Goal: Communication & Community: Participate in discussion

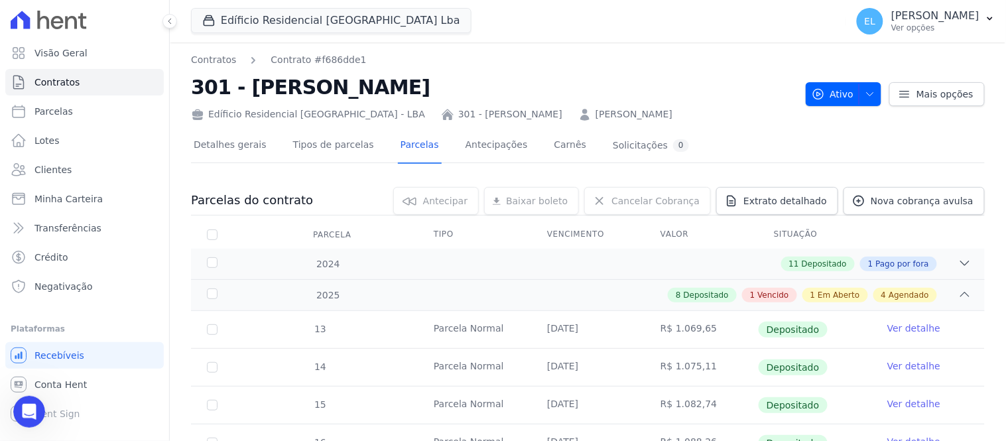
scroll to position [1, 0]
click at [327, 147] on link "Tipos de parcelas" at bounding box center [334, 146] width 86 height 35
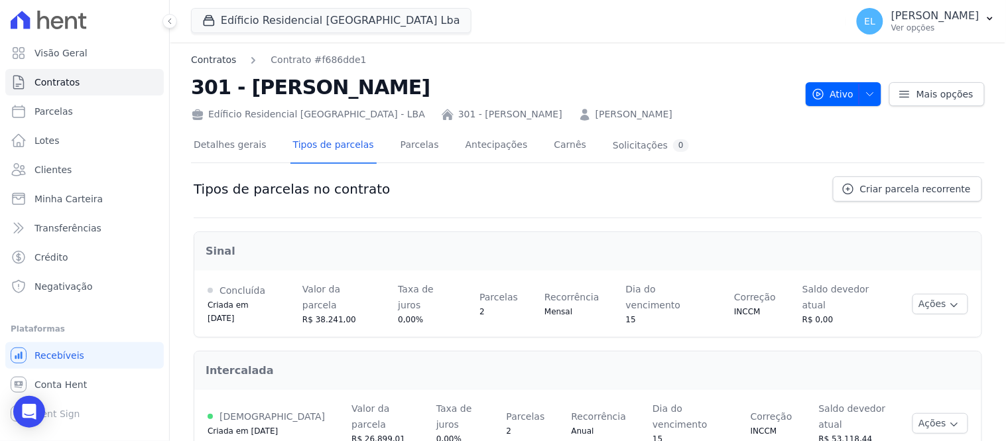
click at [204, 56] on link "Contratos" at bounding box center [213, 60] width 45 height 14
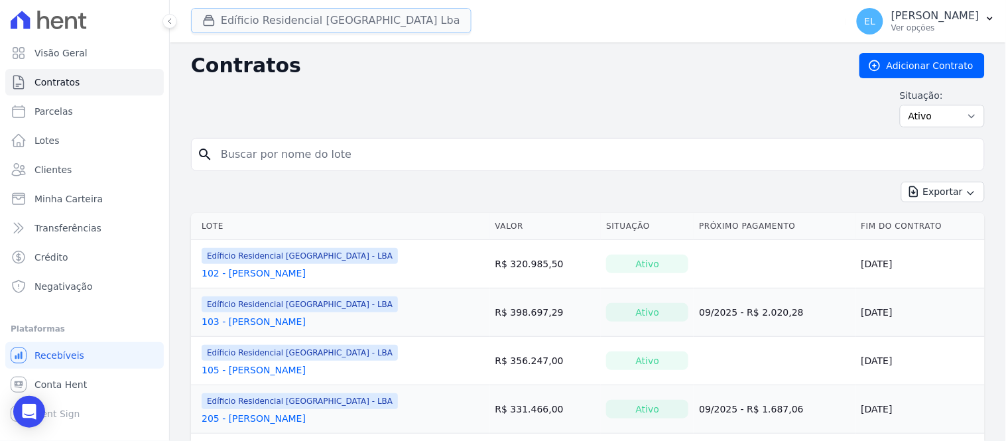
click at [208, 21] on icon "button" at bounding box center [208, 20] width 13 height 13
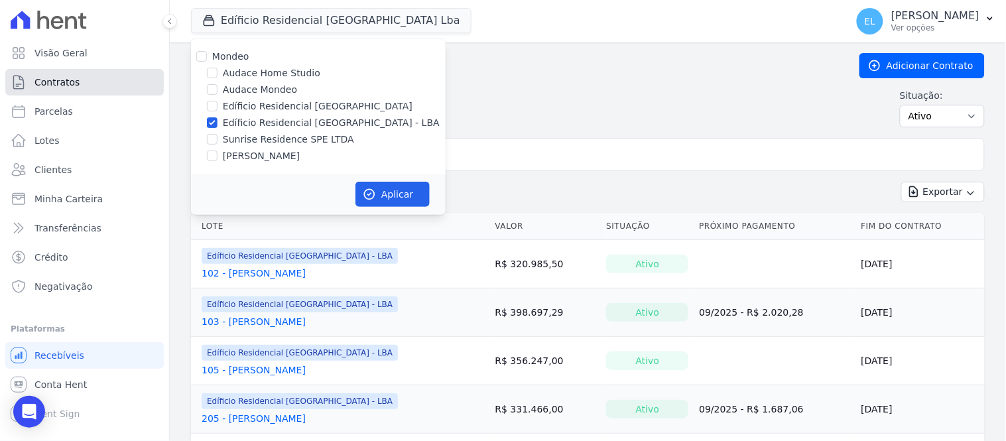
click at [58, 81] on span "Contratos" at bounding box center [56, 82] width 45 height 13
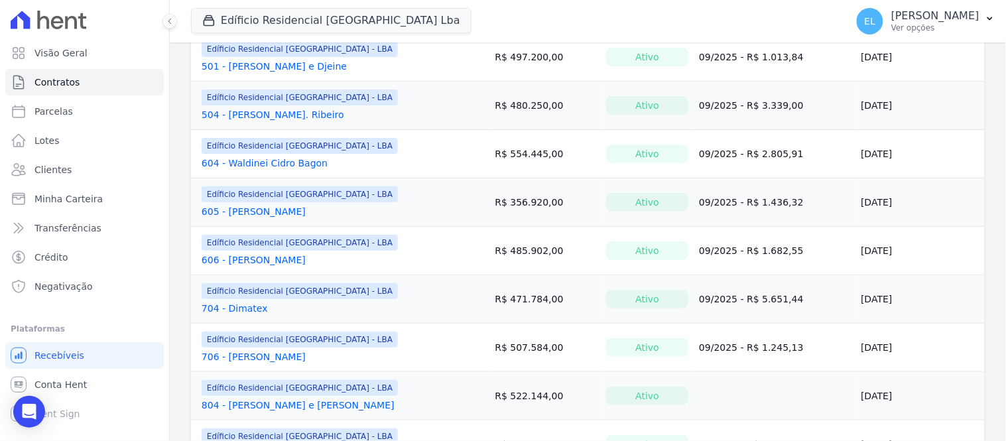
scroll to position [811, 0]
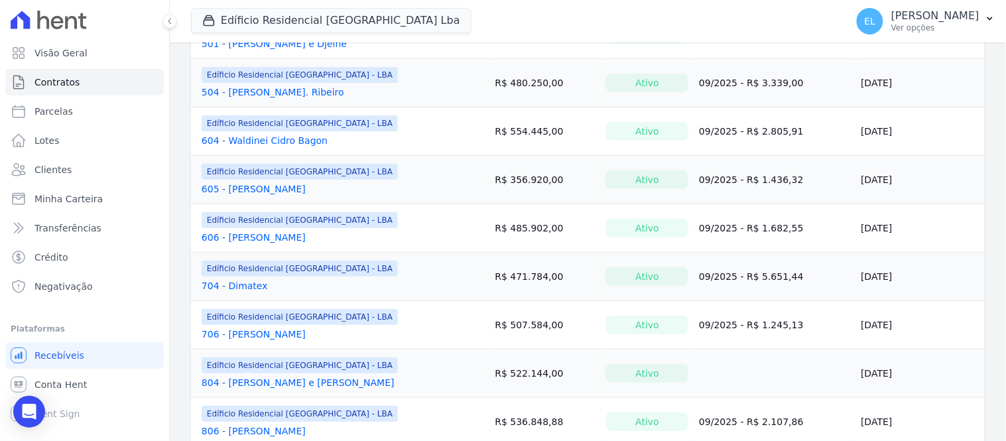
click at [275, 337] on link "706 - [PERSON_NAME]" at bounding box center [254, 334] width 104 height 13
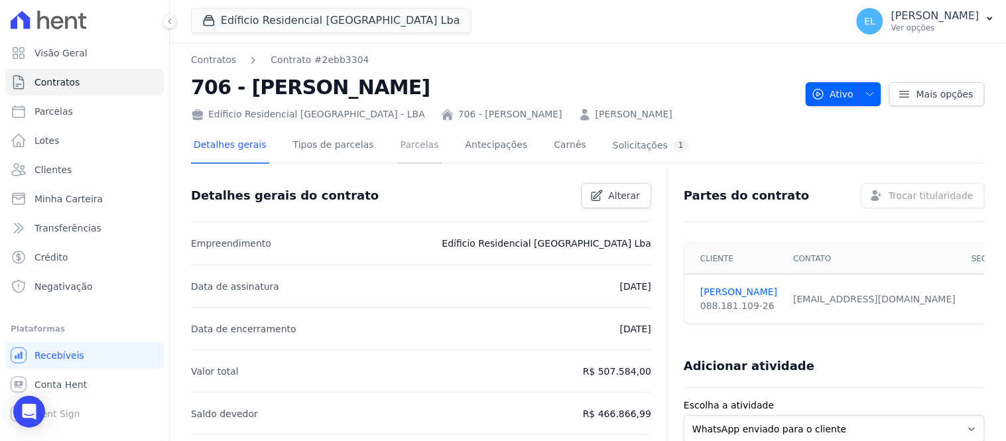
click at [398, 143] on link "Parcelas" at bounding box center [420, 146] width 44 height 35
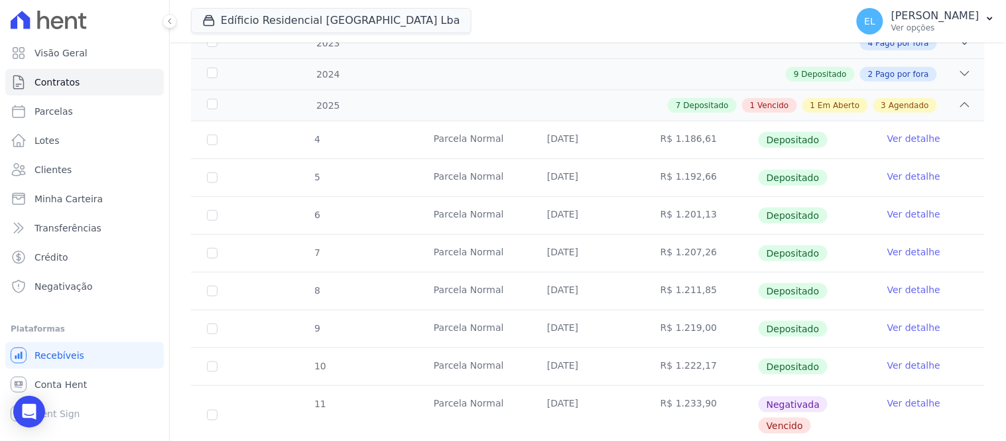
scroll to position [295, 0]
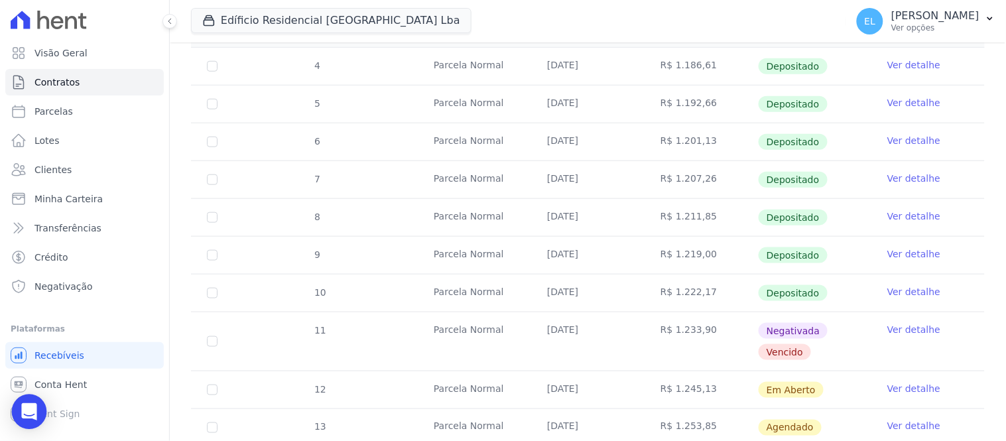
click at [38, 395] on body "Visão Geral Contratos [GEOGRAPHIC_DATA] Lotes Clientes Minha Carteira Transferê…" at bounding box center [503, 220] width 1006 height 441
click at [35, 419] on div "Open Intercom Messenger" at bounding box center [29, 412] width 35 height 35
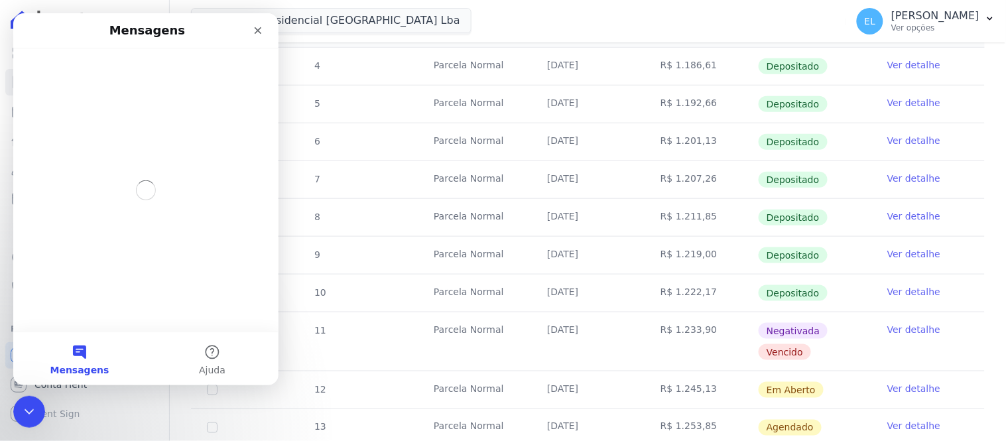
scroll to position [0, 0]
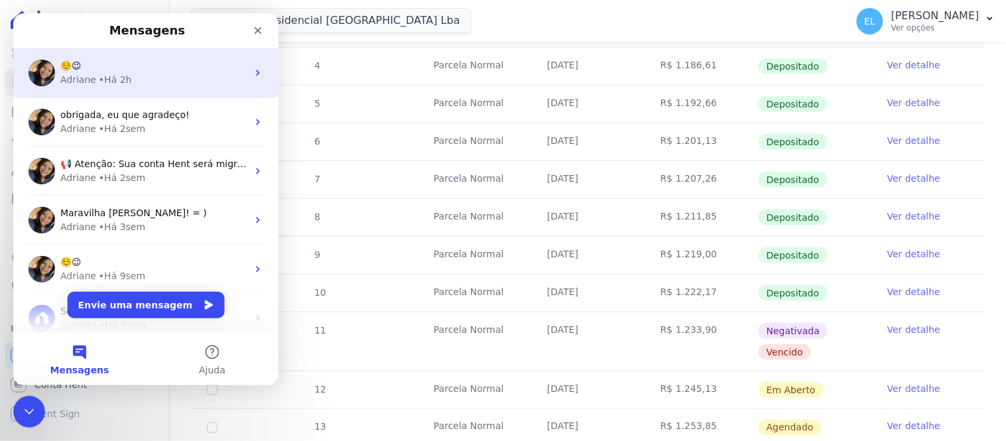
click at [74, 76] on div "Adriane" at bounding box center [78, 79] width 36 height 14
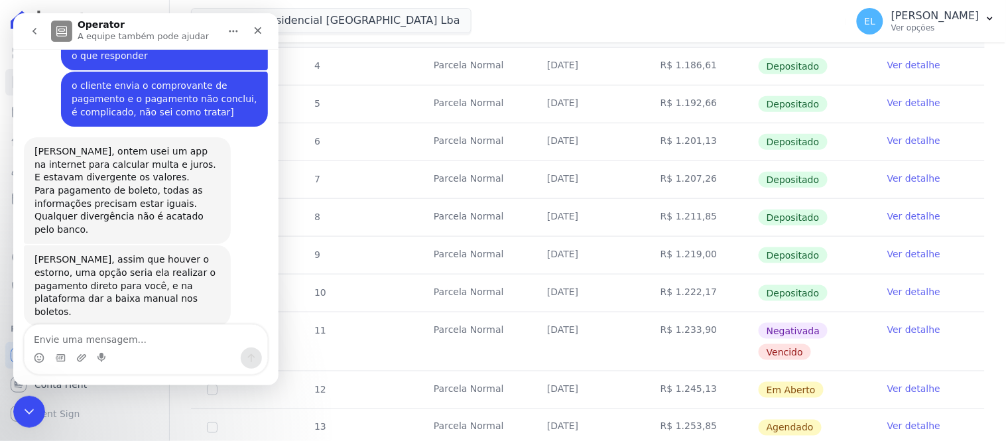
scroll to position [3593, 0]
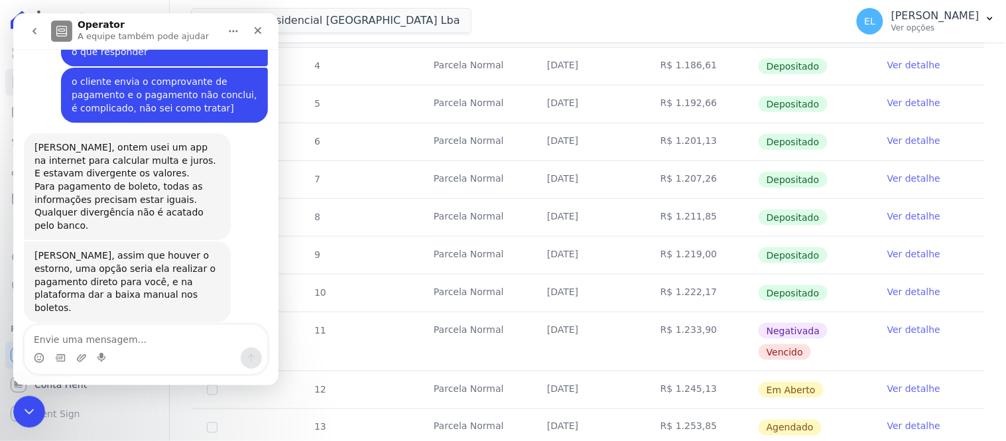
click at [109, 344] on textarea "Envie uma mensagem..." at bounding box center [145, 335] width 243 height 23
type textarea "[PERSON_NAME]"
paste textarea "4007-1064 ou 0800 601 1219"
type textarea "4007-1064 ou 0800 601 1219"
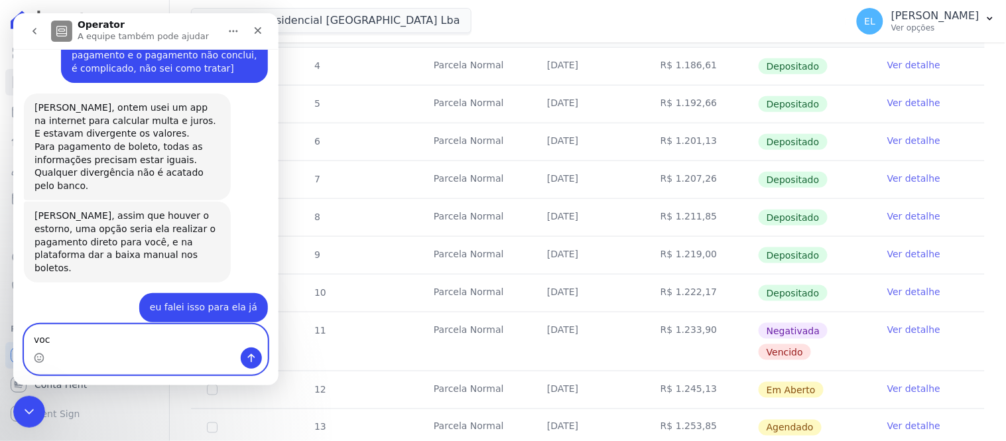
scroll to position [3632, 0]
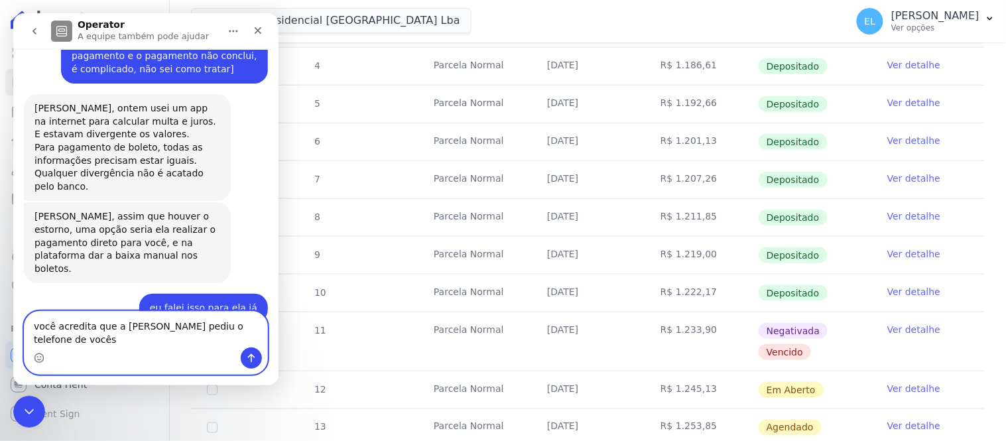
type textarea "você acredita que a [PERSON_NAME] pediu o telefone de vocês?"
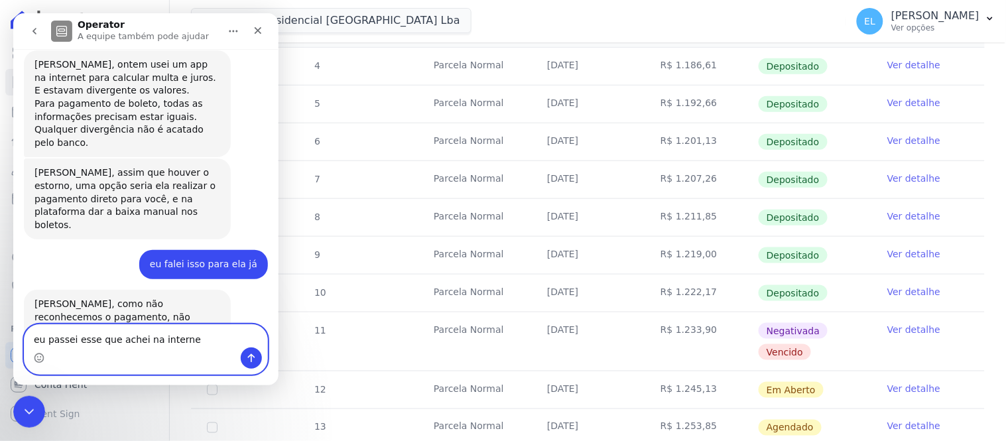
type textarea "eu passei esse que achei na internet"
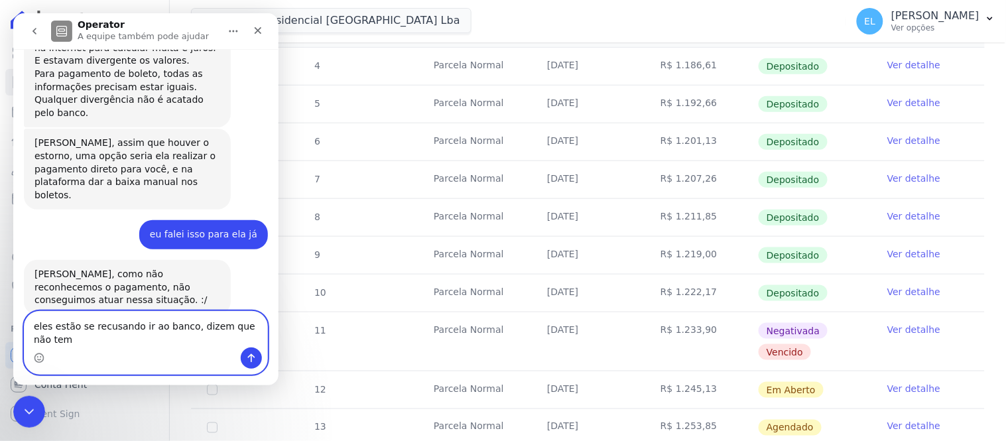
scroll to position [3719, 0]
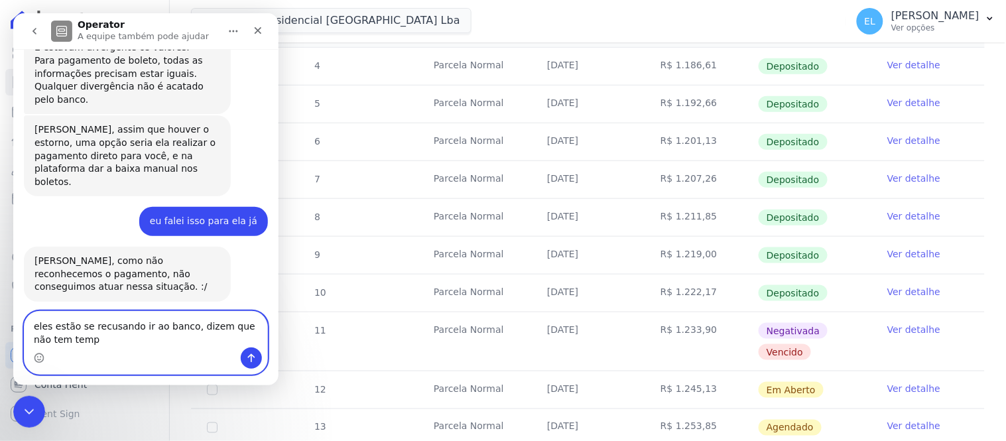
type textarea "eles estão se recusando ir ao banco, dizem que não tem tempo"
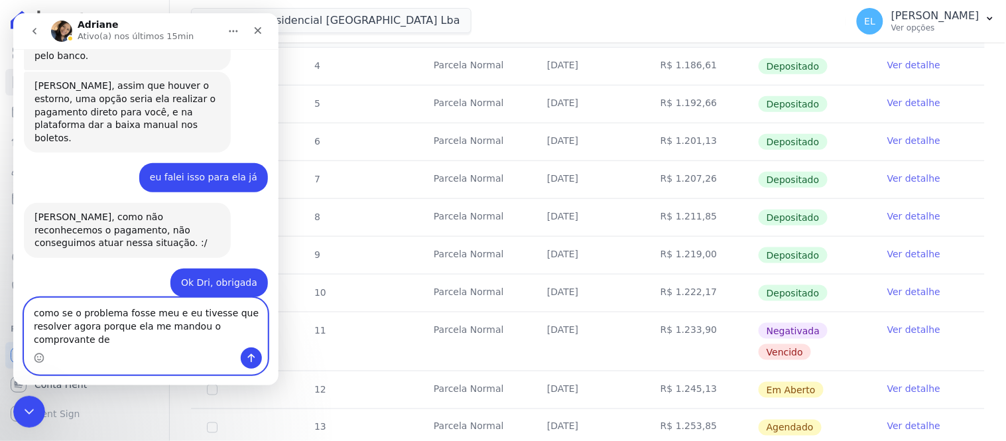
scroll to position [3776, 0]
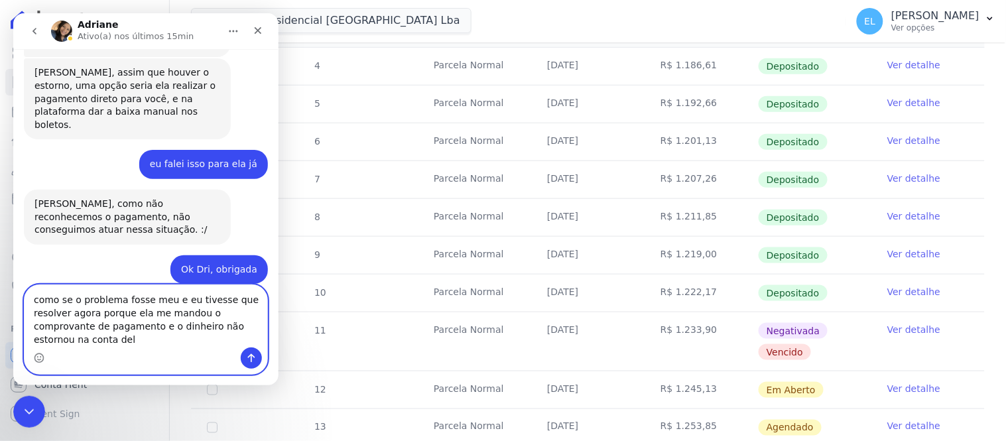
type textarea "como se o problema fosse meu e eu tivesse que resolver agora porque ela me mand…"
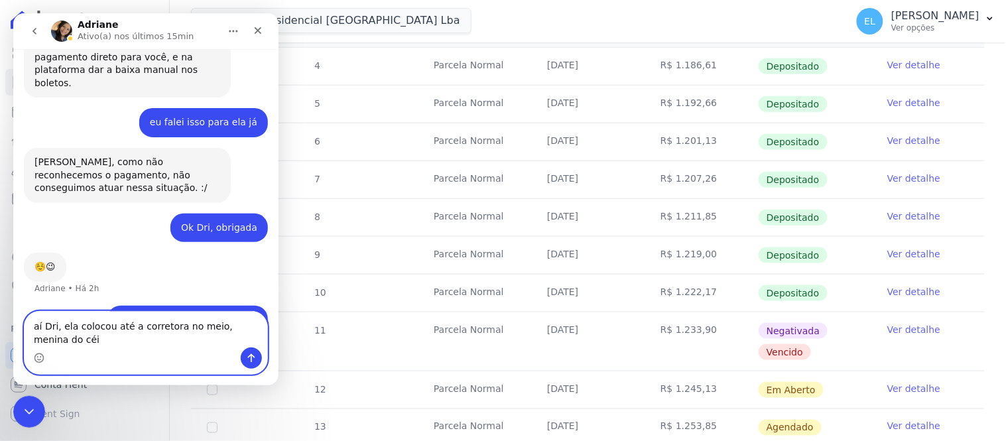
scroll to position [3832, 0]
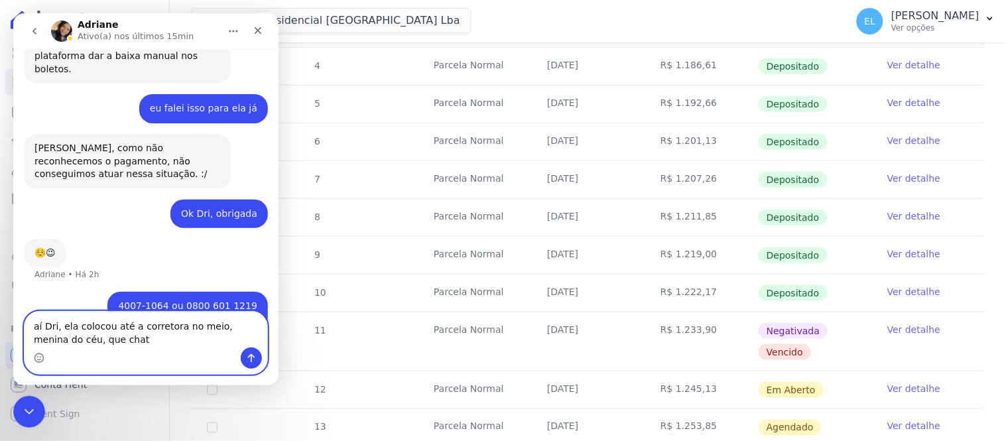
type textarea "aí Dri, ela colocou até a corretora no meio, menina do céu, que chato"
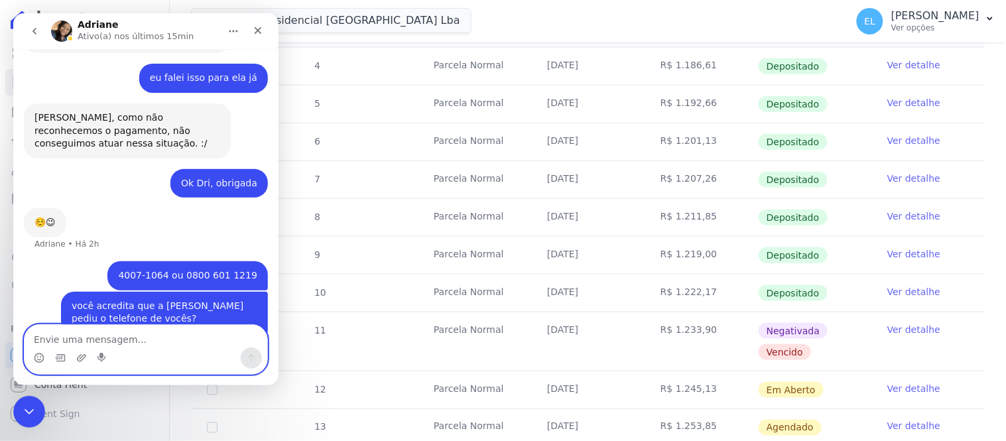
scroll to position [3861, 0]
click at [21, 407] on icon "Encerramento do Messenger da Intercom" at bounding box center [27, 410] width 16 height 16
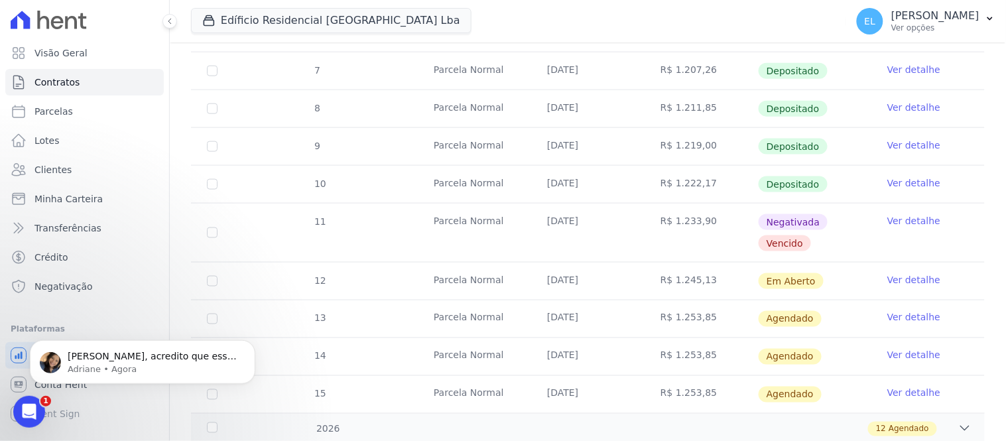
scroll to position [3977, 0]
click at [123, 360] on p "[PERSON_NAME], acredito que esses telefones sejam do escritório em [GEOGRAPHIC_…" at bounding box center [153, 356] width 171 height 13
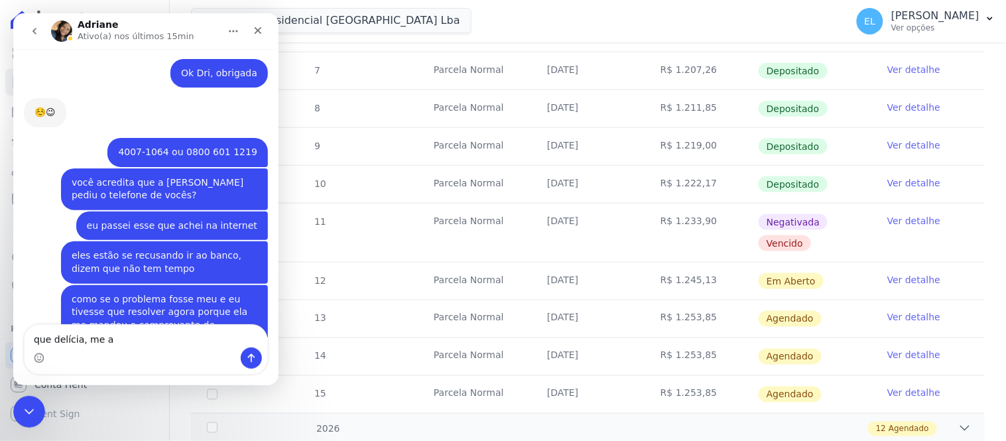
scroll to position [3970, 0]
type textarea "que delícia, me arruma um emprego aí ess"
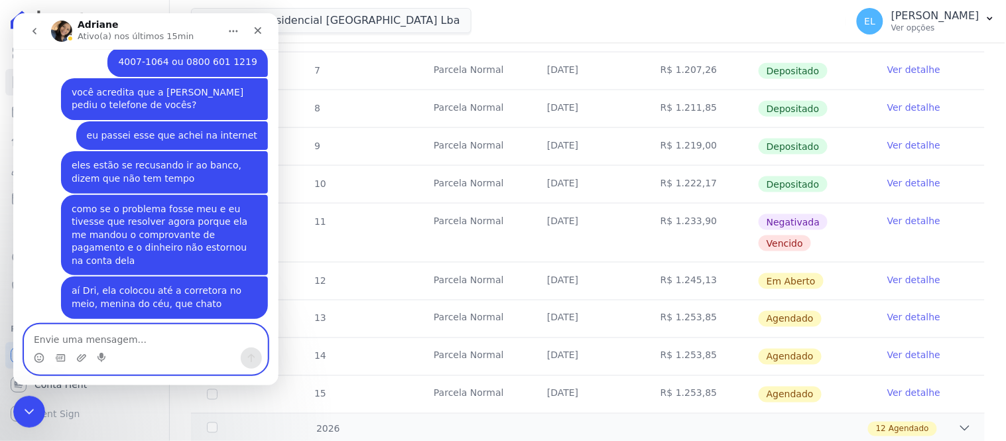
scroll to position [4088, 0]
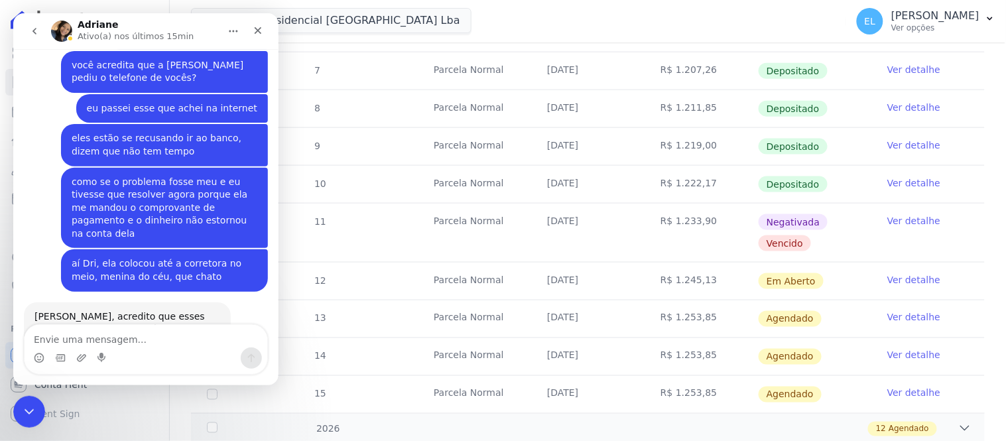
click at [141, 347] on div "Messenger da Intercom" at bounding box center [145, 357] width 243 height 21
click at [139, 342] on textarea "Envie uma mensagem..." at bounding box center [145, 335] width 243 height 23
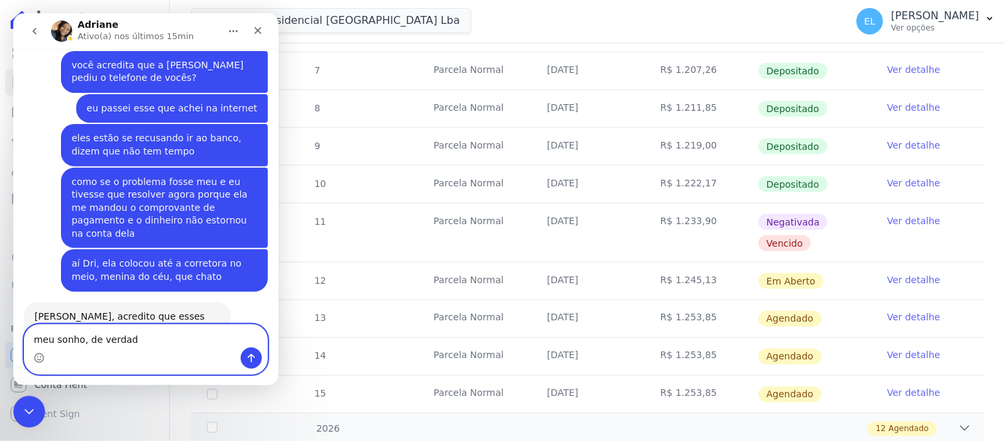
type textarea "meu sonho, de verdade"
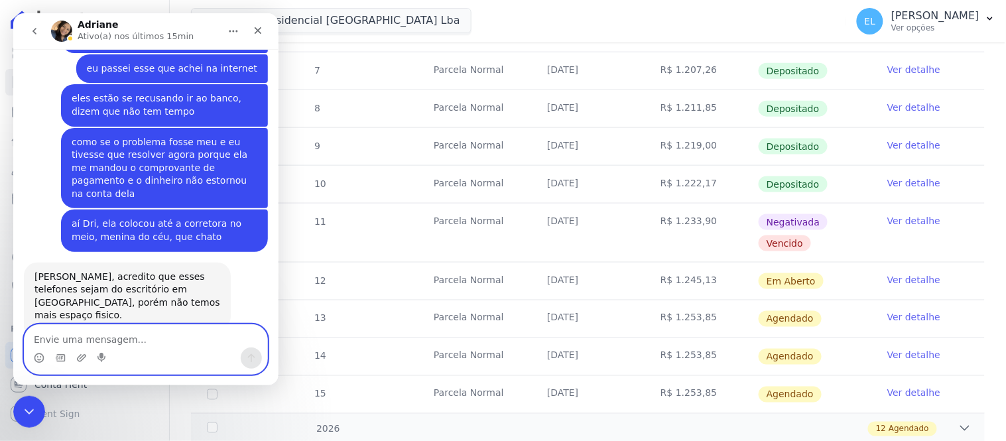
scroll to position [4127, 0]
type textarea "a"
type textarea "você está sozinha de novo no atendimento?"
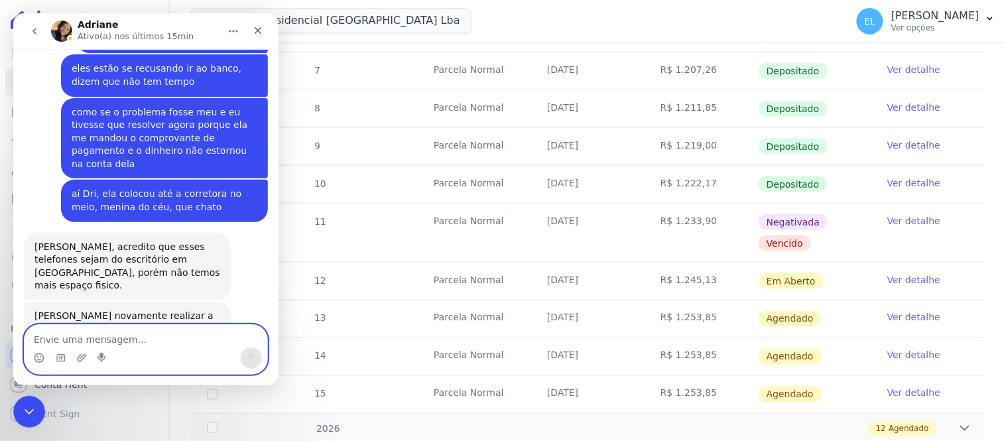
scroll to position [4157, 0]
type textarea "você mora onde Dri?"
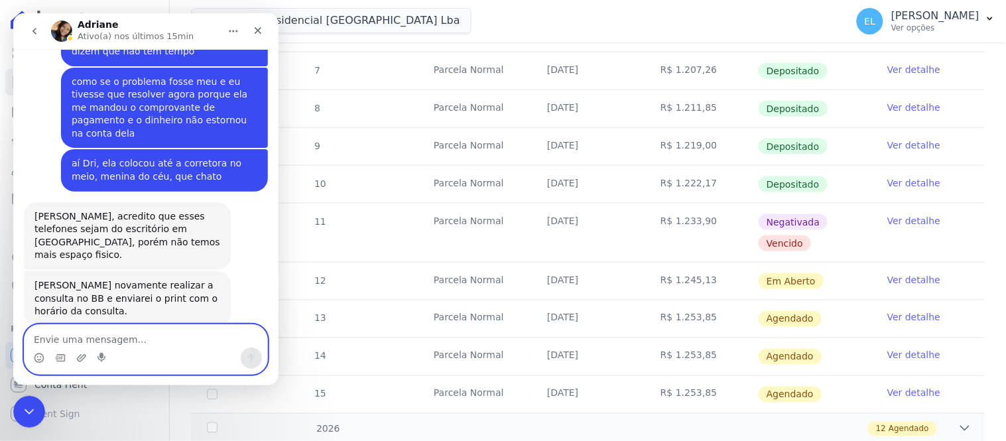
scroll to position [4188, 0]
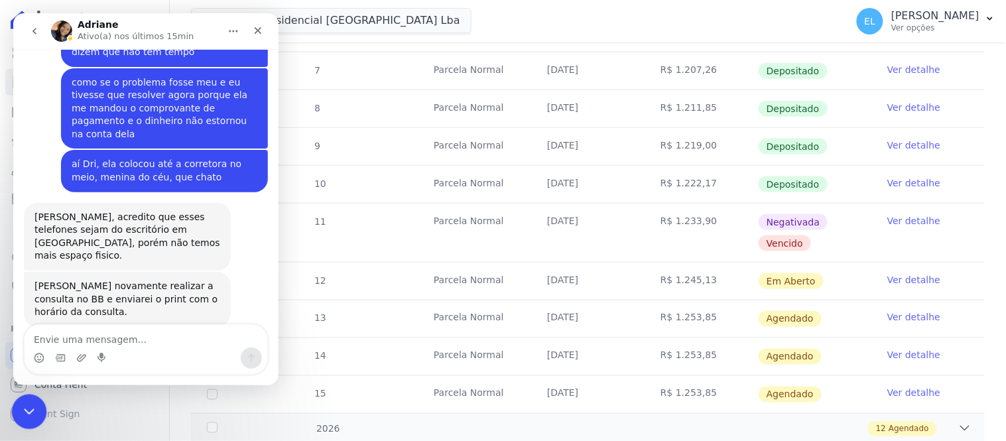
click at [27, 407] on icon "Encerramento do Messenger da Intercom" at bounding box center [27, 410] width 16 height 16
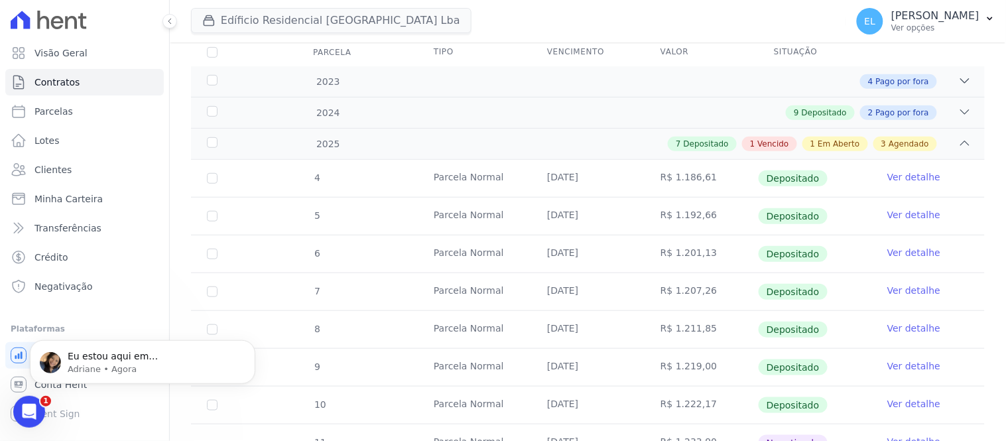
scroll to position [4283, 0]
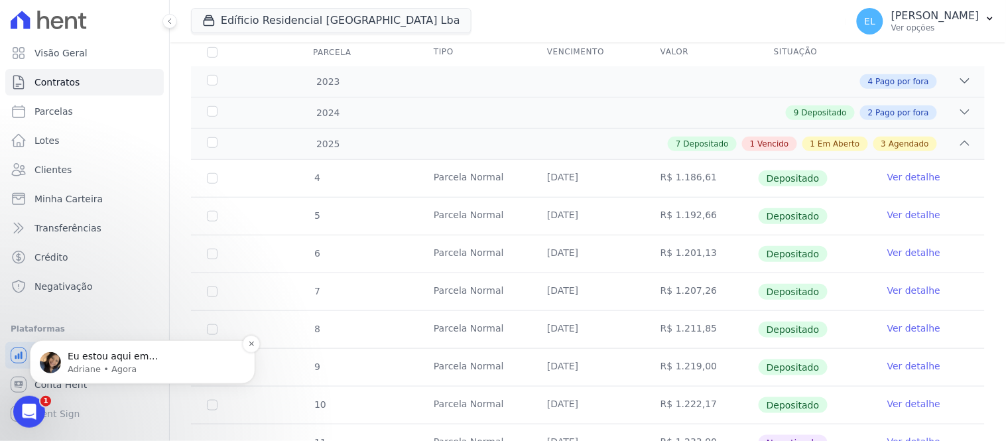
click at [111, 357] on p "Eu estou aqui em [GEOGRAPHIC_DATA] - [GEOGRAPHIC_DATA]" at bounding box center [153, 356] width 171 height 13
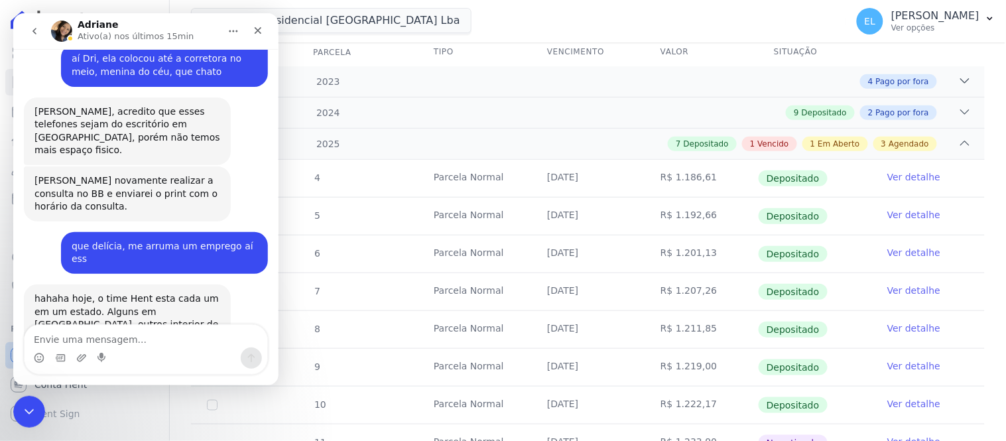
scroll to position [4306, 0]
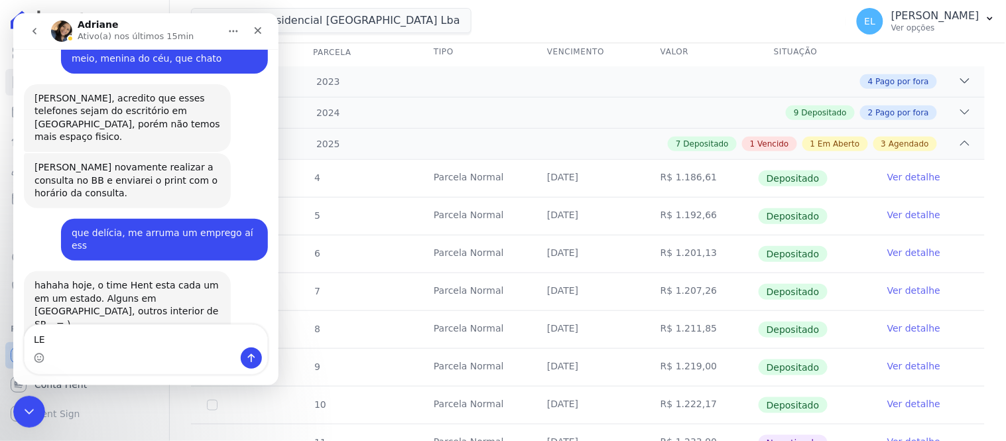
type textarea "L"
type textarea "Legal"
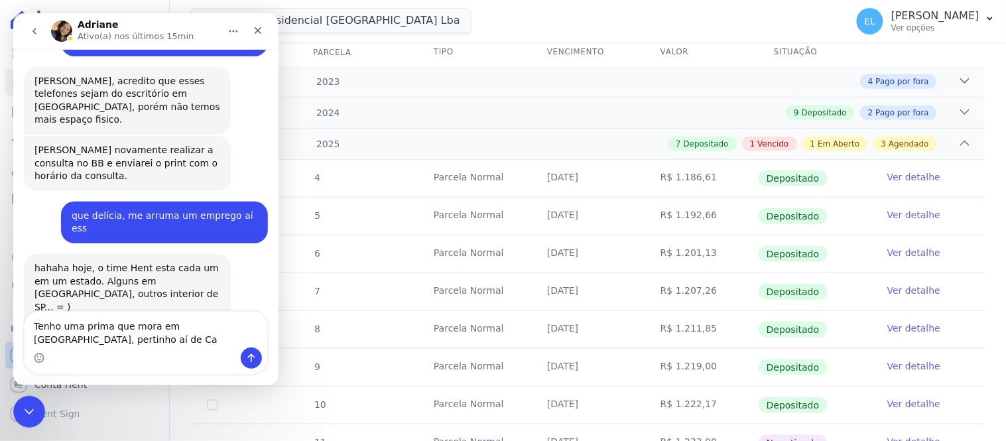
scroll to position [4336, 0]
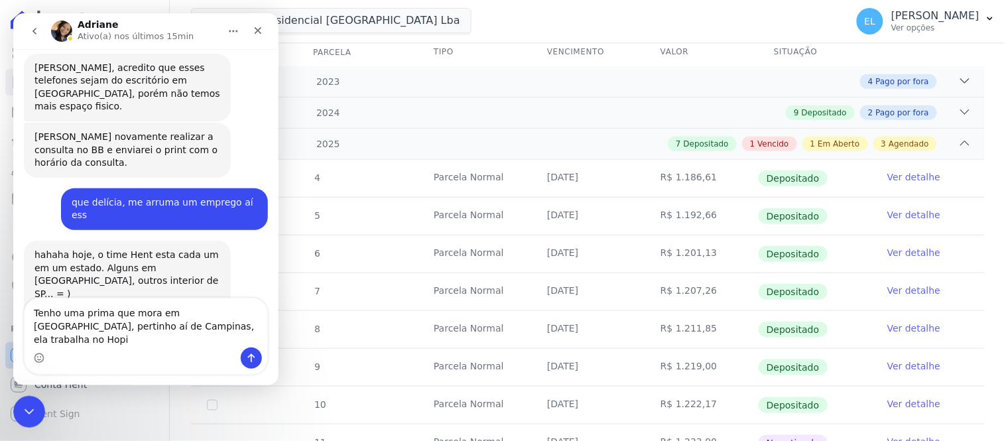
type textarea "Tenho uma prima que mora em [GEOGRAPHIC_DATA], pertinho aí de Campinas, ela tra…"
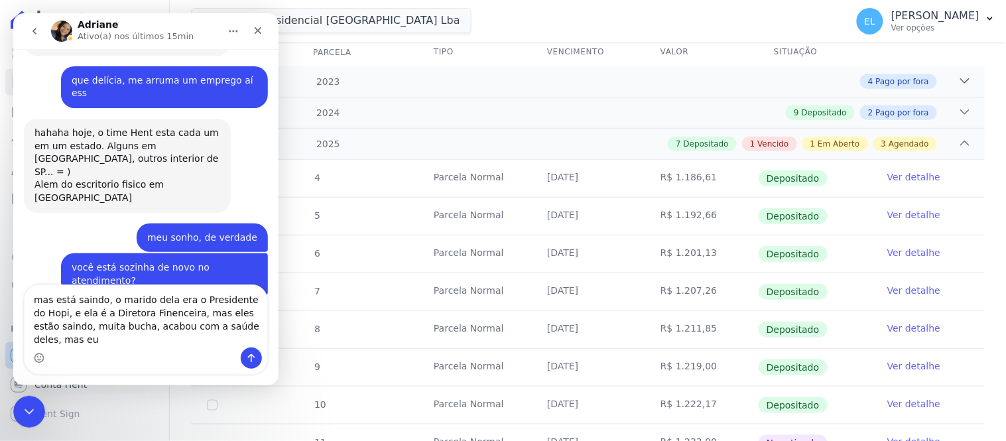
scroll to position [4472, 0]
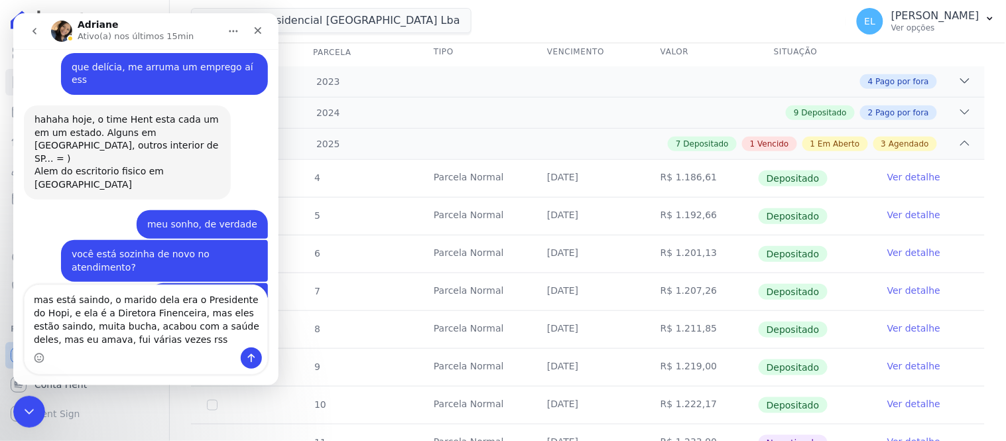
type textarea "mas está saindo, o marido dela era o Presidente do Hopi, e ela é a Diretora Fin…"
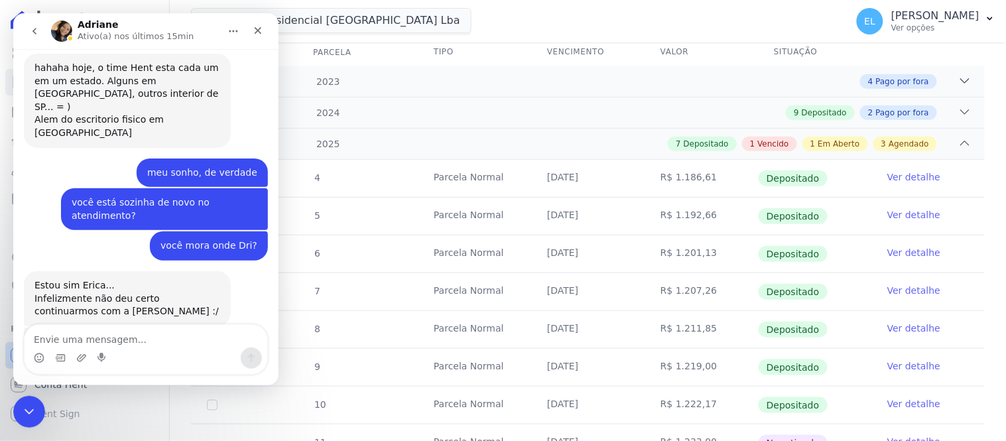
scroll to position [4523, 0]
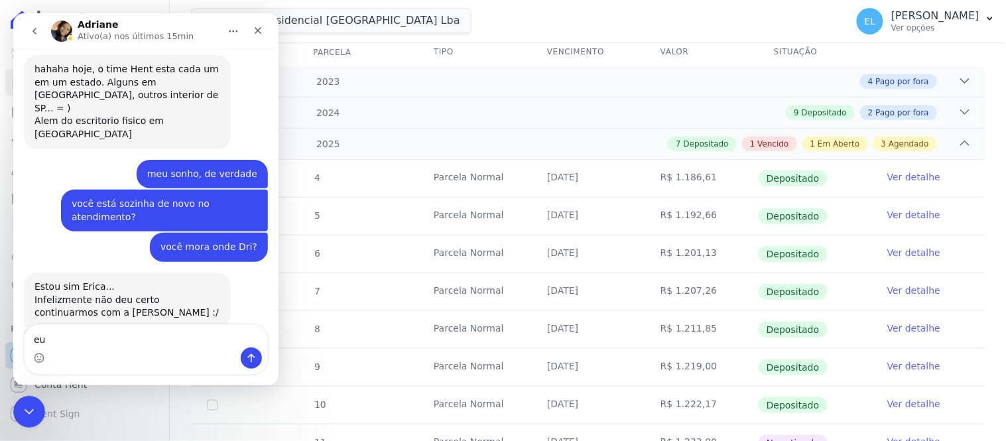
type textarea "e"
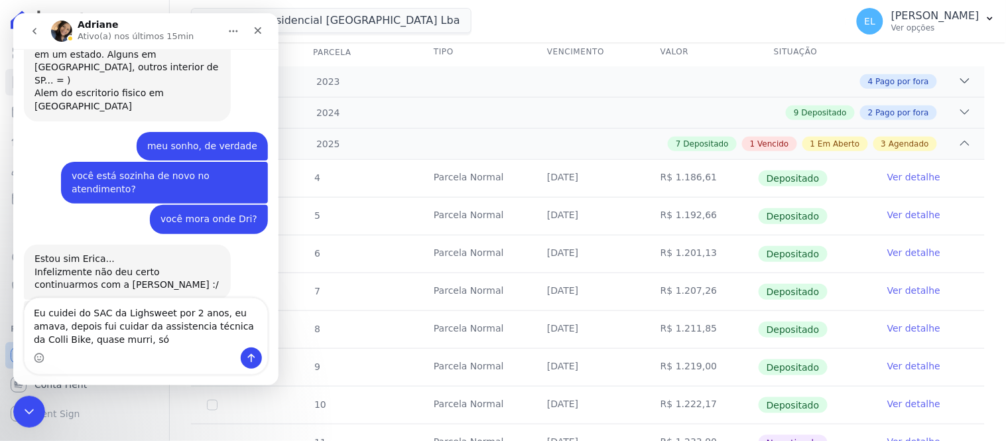
scroll to position [4549, 0]
click at [82, 340] on textarea "Eu cuidei do SAC da Lighsweet por 2 anos, eu amava, depois fui cuidar da assist…" at bounding box center [145, 322] width 243 height 49
click at [146, 338] on textarea "Eu cuidei do SAC da Lighsweet por 2 anos, eu amava, depois fui cuidar da assist…" at bounding box center [145, 322] width 243 height 49
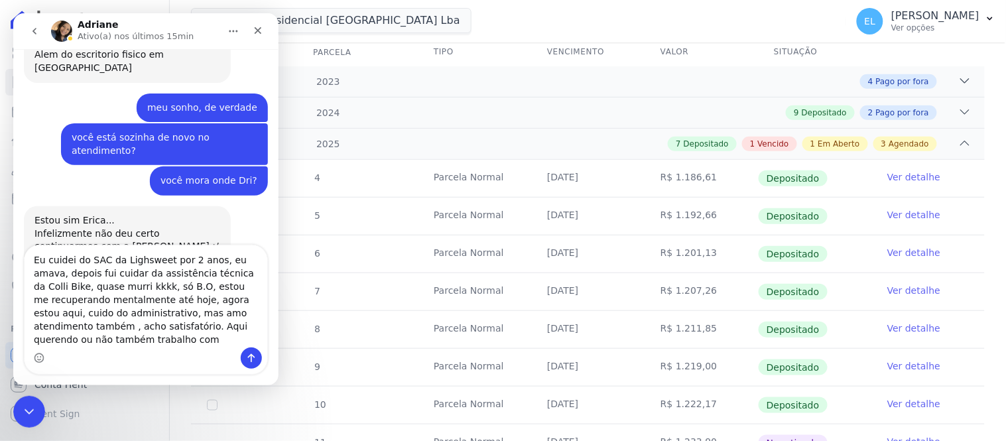
scroll to position [4604, 0]
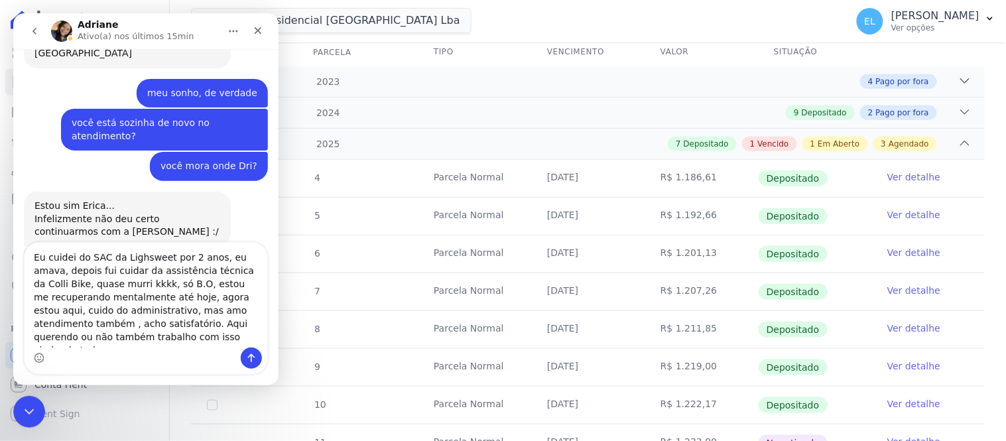
type textarea "Eu cuidei do SAC da Lighsweet por 2 anos, eu amava, depois fui cuidar da assist…"
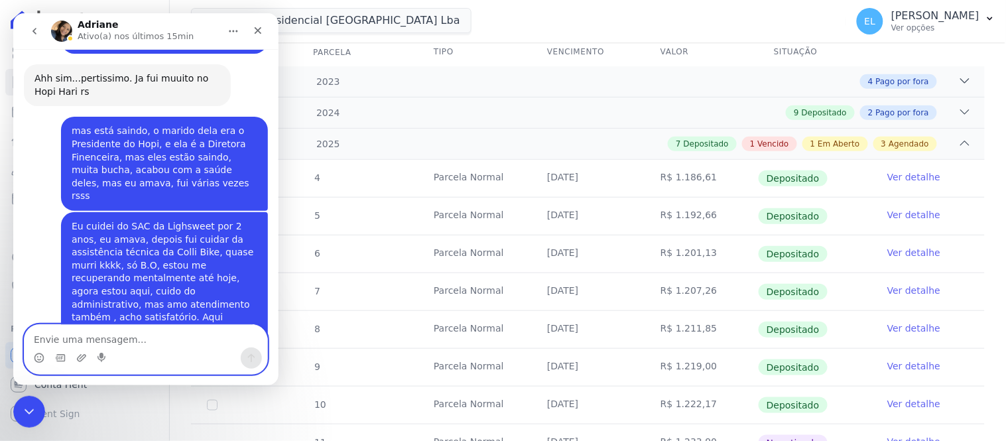
scroll to position [4936, 0]
click at [76, 336] on textarea "Envie uma mensagem..." at bounding box center [145, 335] width 243 height 23
type textarea "c"
click at [170, 343] on textarea "Legal Dri sua trajetória, e v" at bounding box center [145, 335] width 243 height 23
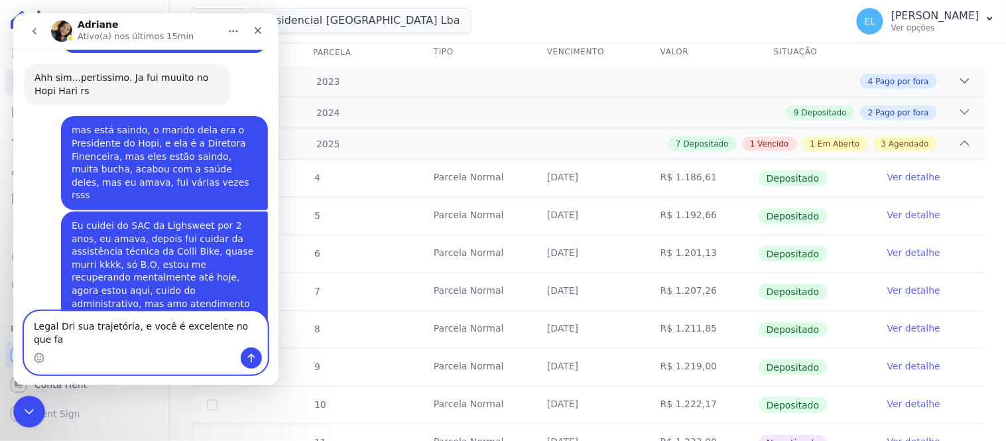
type textarea "Legal Dri sua trajetória, e você é excelente no que faz"
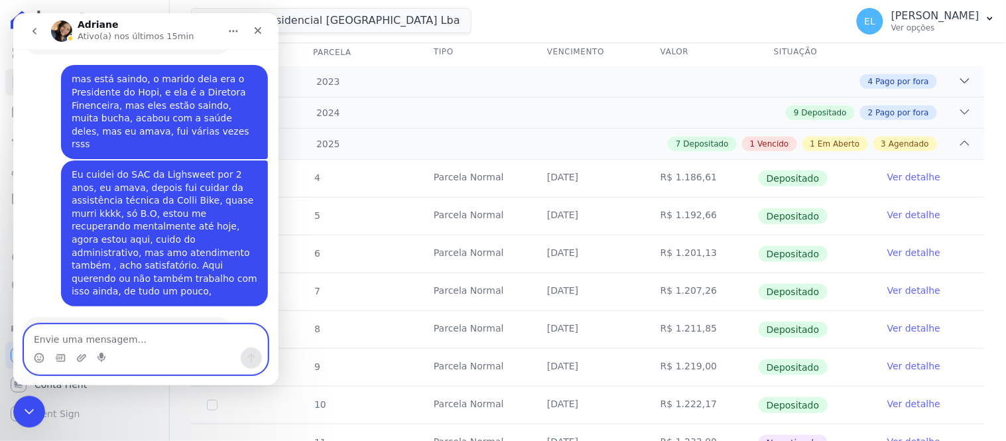
scroll to position [4988, 0]
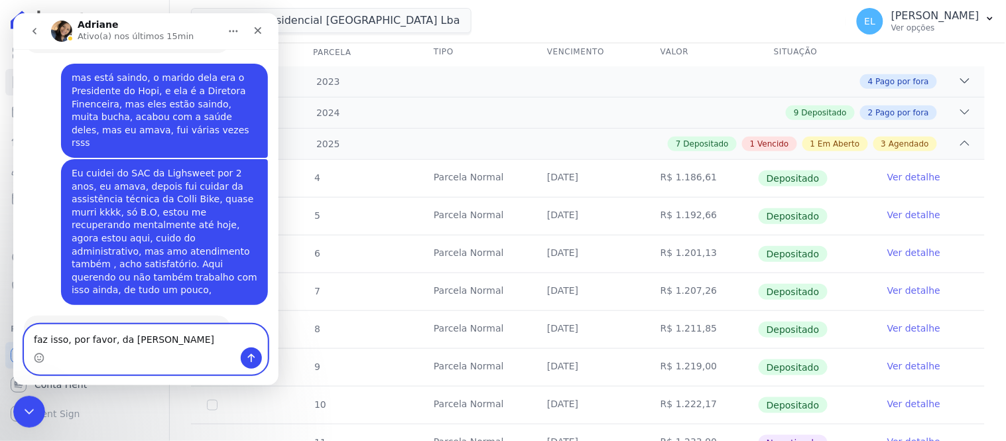
type textarea "faz isso, por favor, da [PERSON_NAME]"
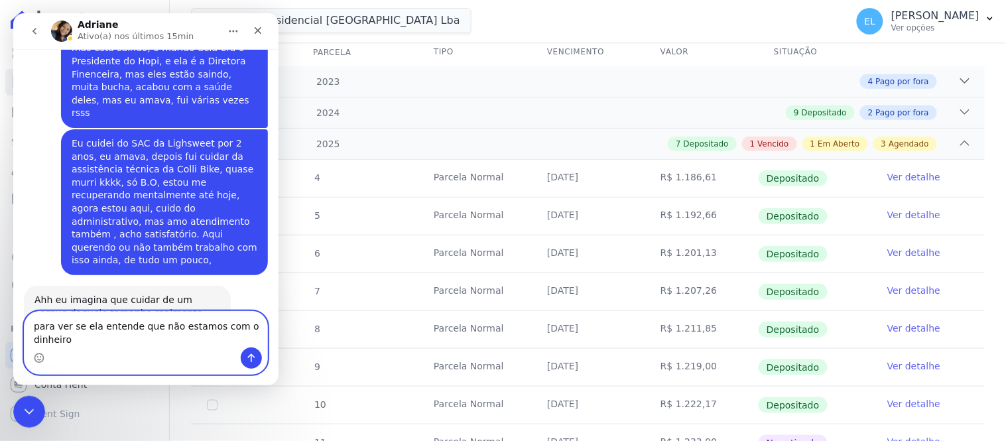
scroll to position [5032, 0]
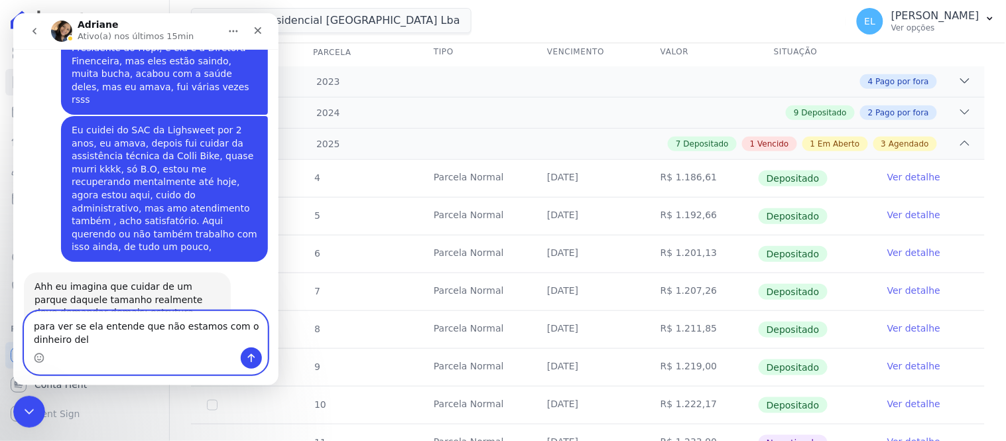
type textarea "para ver se ela entende que não estamos com o dinheiro dela"
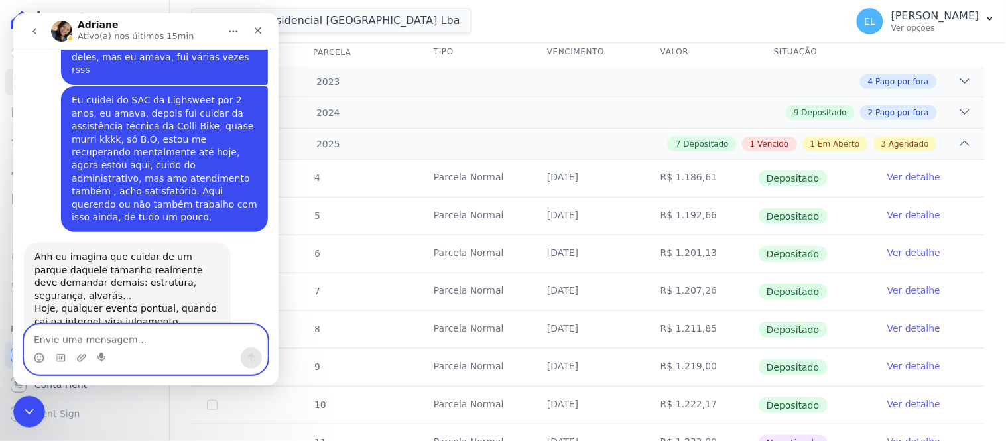
scroll to position [5114, 0]
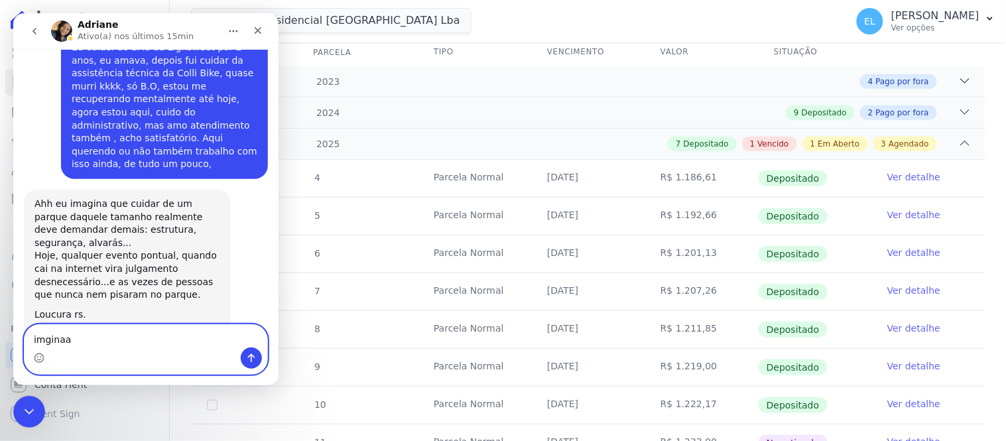
type textarea "imginaaa"
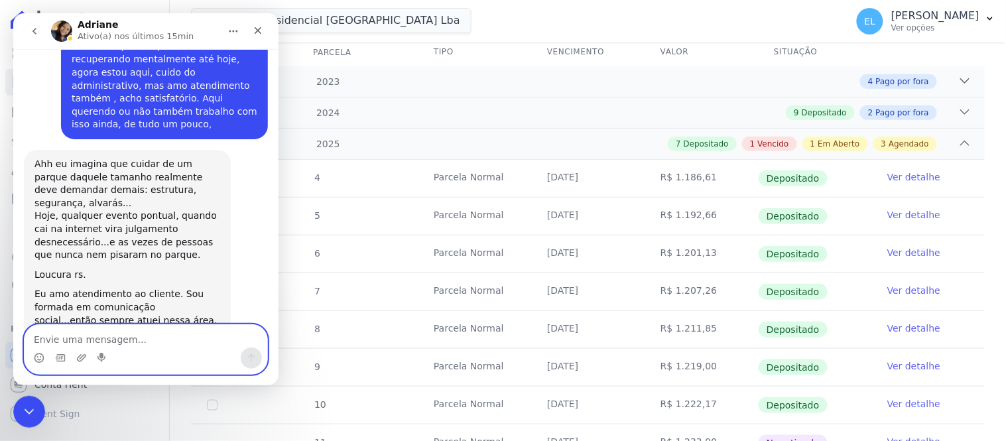
scroll to position [5153, 0]
type textarea "imaginaaa"
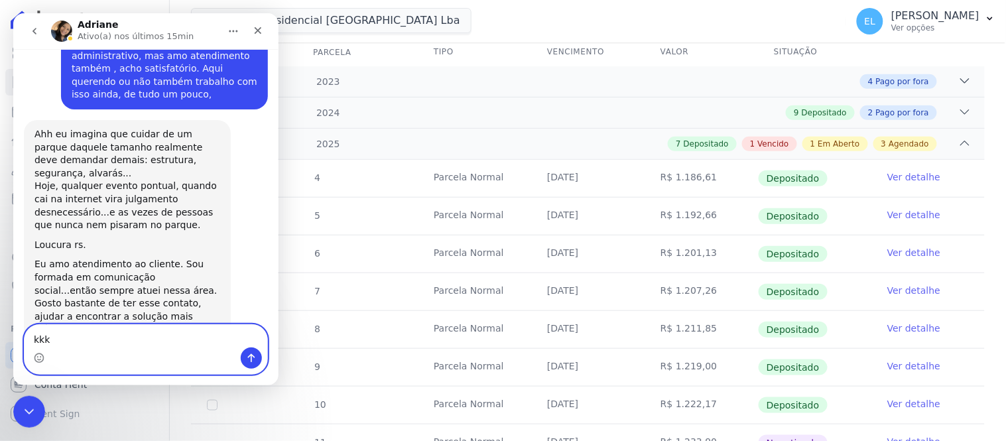
scroll to position [5183, 0]
type textarea "kkkk, tô péssima para escrever, errando tudo["
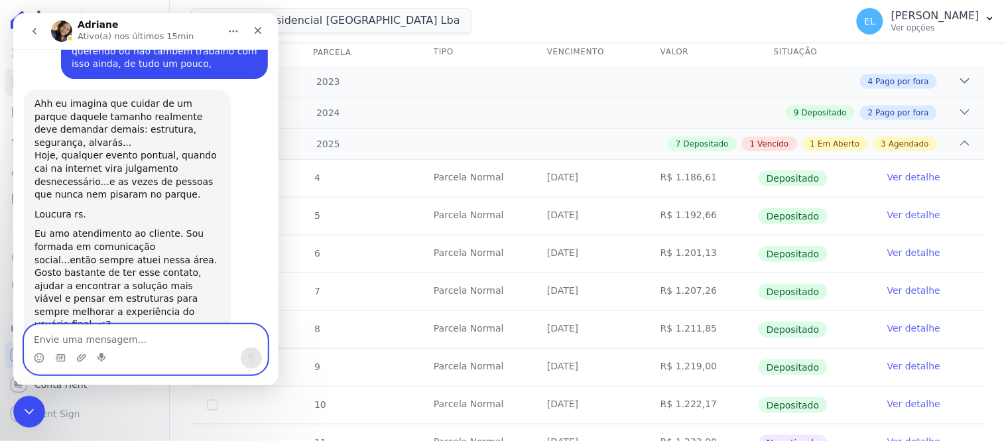
scroll to position [5214, 0]
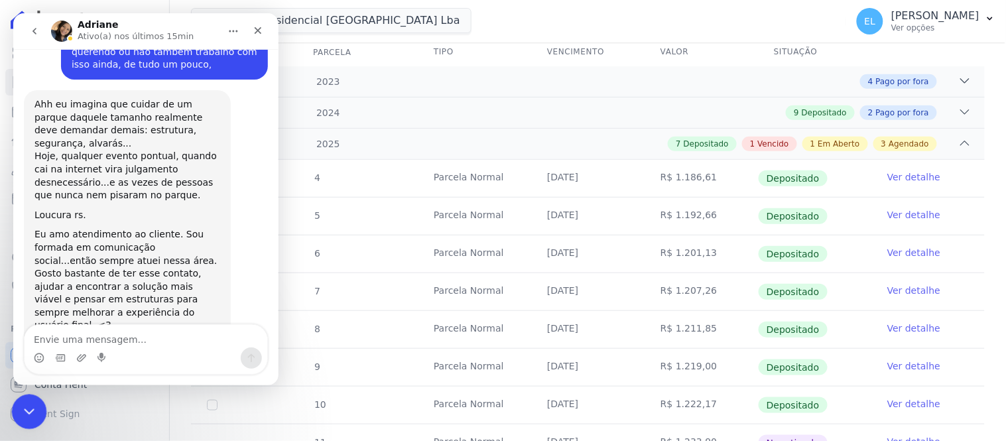
click at [30, 412] on icon "Encerramento do Messenger da Intercom" at bounding box center [27, 410] width 16 height 16
